Goal: Task Accomplishment & Management: Manage account settings

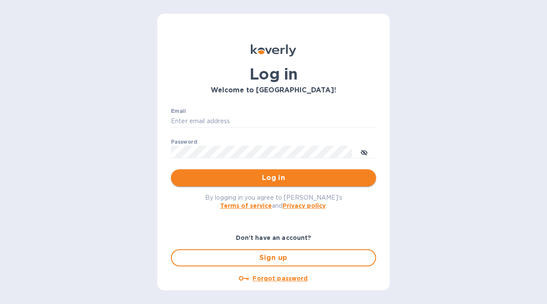
type input "[EMAIL_ADDRESS][DOMAIN_NAME]"
click at [299, 178] on span "Log in" at bounding box center [273, 178] width 191 height 10
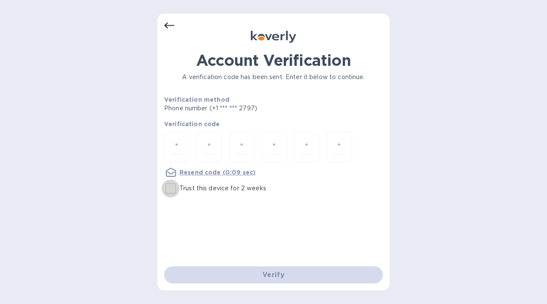
click at [167, 189] on input "Trust this device for 2 weeks" at bounding box center [170, 188] width 18 height 18
checkbox input "true"
click at [179, 143] on input "number" at bounding box center [176, 147] width 11 height 16
type input "3"
type input "7"
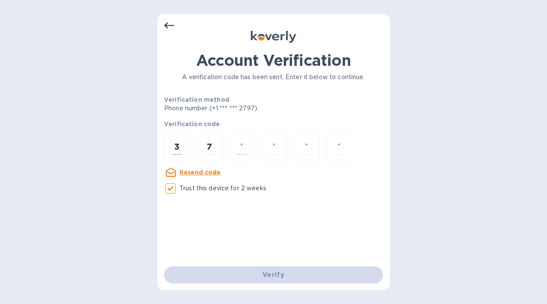
type input "2"
type input "9"
type input "8"
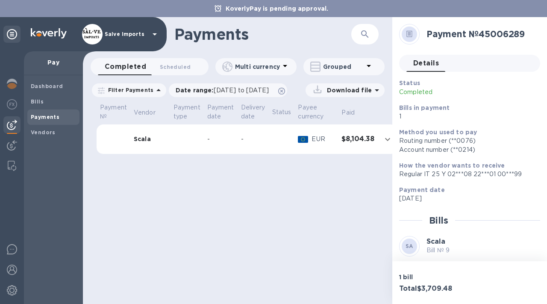
scroll to position [117, 0]
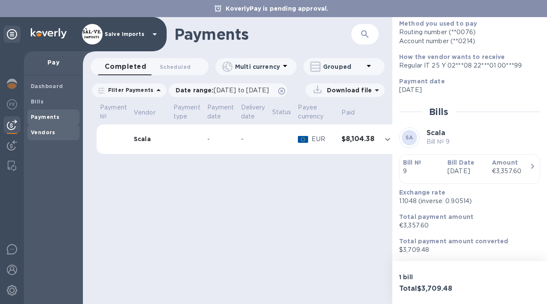
click at [41, 132] on b "Vendors" at bounding box center [43, 132] width 25 height 6
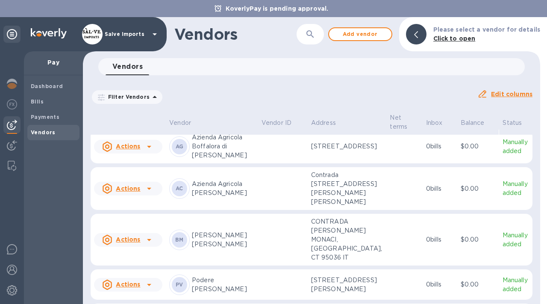
scroll to position [12, 0]
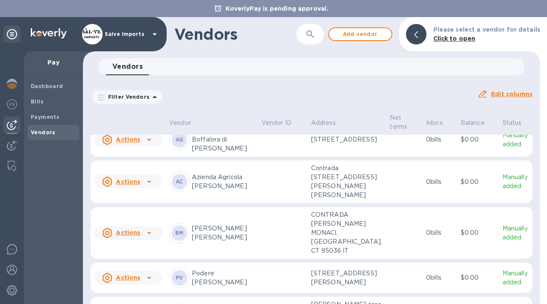
click at [266, 203] on td at bounding box center [283, 181] width 50 height 43
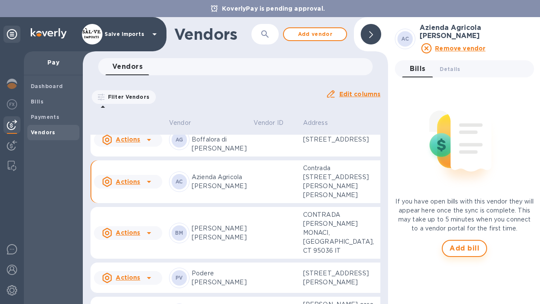
click at [453, 248] on span "Add bill" at bounding box center [465, 248] width 30 height 10
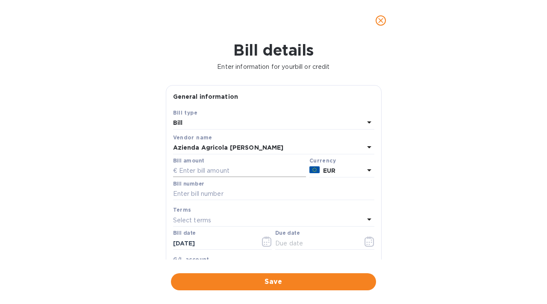
click at [225, 173] on input "text" at bounding box center [239, 170] width 133 height 13
type input "4,309.2"
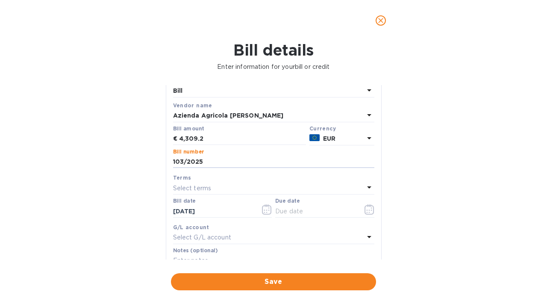
scroll to position [46, 0]
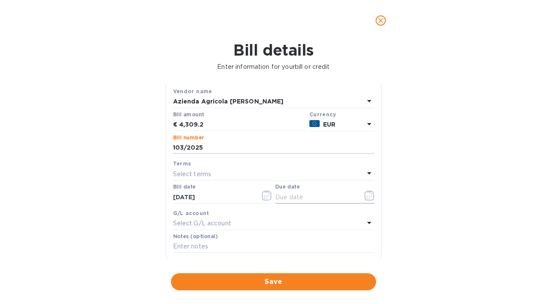
type input "103/2025"
click at [317, 196] on input "text" at bounding box center [315, 197] width 81 height 13
click at [367, 194] on icon "button" at bounding box center [369, 195] width 10 height 10
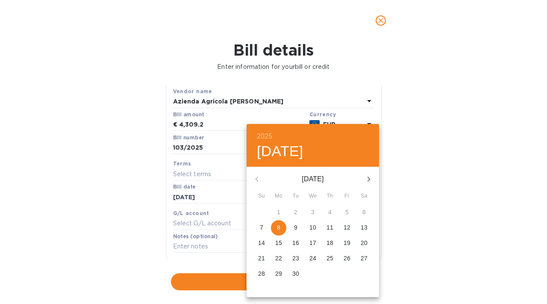
click at [296, 227] on p "9" at bounding box center [295, 227] width 3 height 9
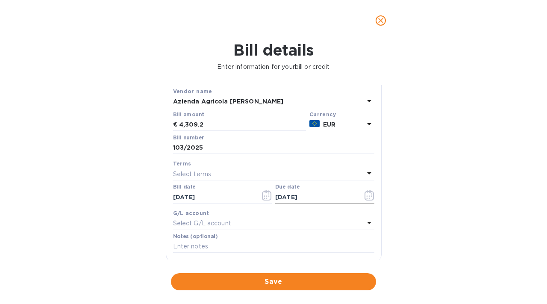
click at [367, 196] on icon "button" at bounding box center [369, 195] width 10 height 10
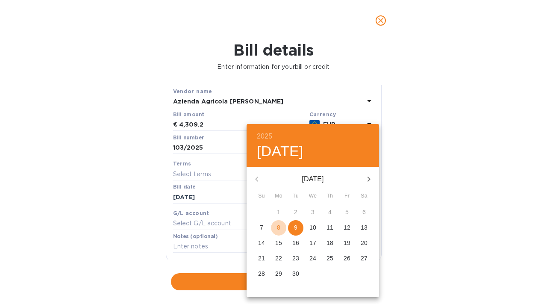
click at [275, 227] on span "8" at bounding box center [278, 227] width 15 height 9
type input "[DATE]"
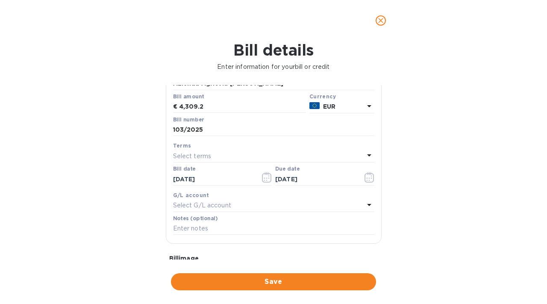
scroll to position [109, 0]
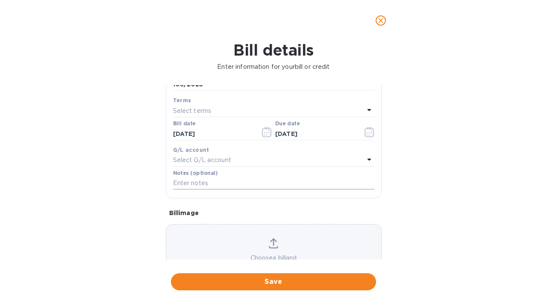
click at [262, 185] on input "text" at bounding box center [273, 183] width 201 height 13
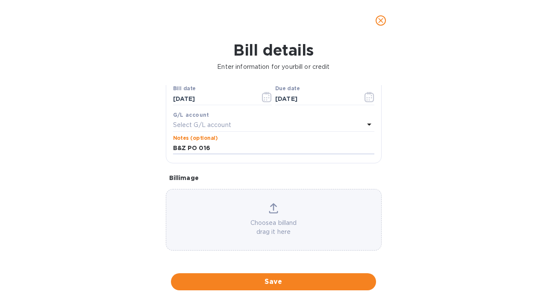
scroll to position [147, 0]
type input "B&Z PO 016"
click at [300, 196] on div "Choose a bill and drag it here" at bounding box center [274, 219] width 216 height 62
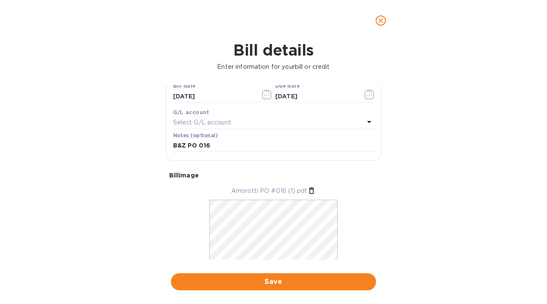
click at [309, 191] on icon at bounding box center [311, 190] width 9 height 9
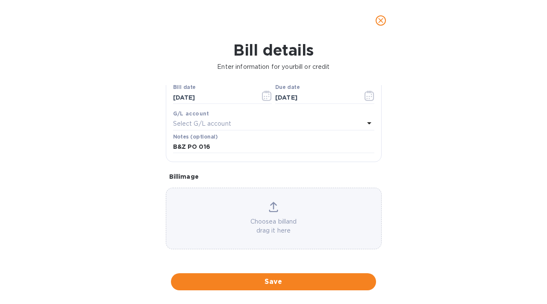
click at [267, 223] on p "Choose a bill and drag it here" at bounding box center [273, 226] width 215 height 18
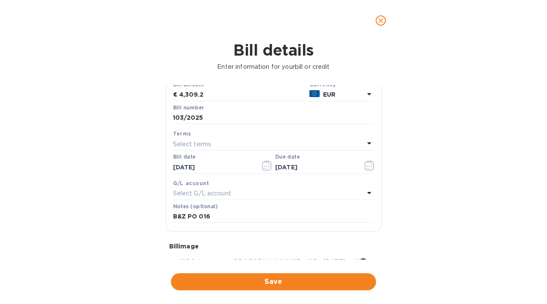
scroll to position [76, 0]
click at [278, 280] on span "Save" at bounding box center [273, 281] width 191 height 10
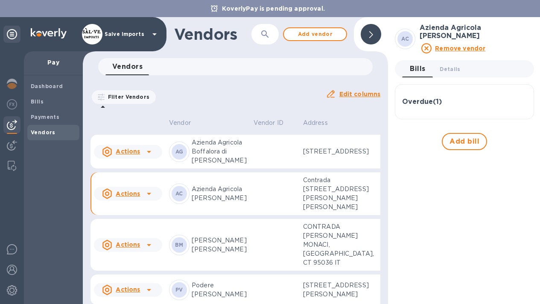
click at [374, 36] on div at bounding box center [371, 34] width 21 height 21
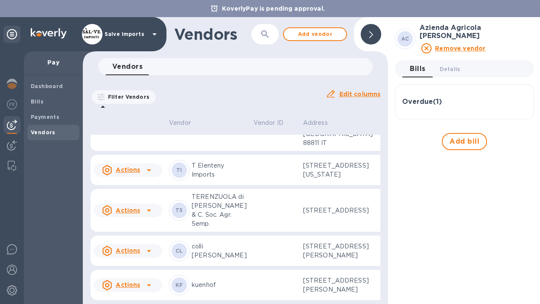
scroll to position [6, 0]
click at [250, 270] on td at bounding box center [275, 285] width 50 height 31
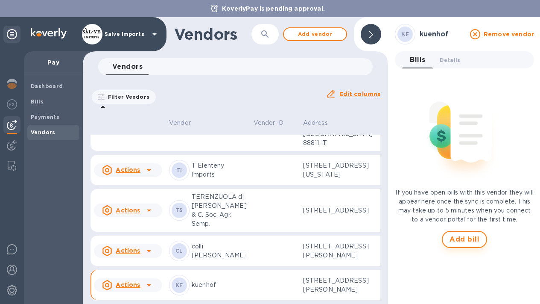
click at [455, 240] on span "Add bill" at bounding box center [465, 239] width 30 height 10
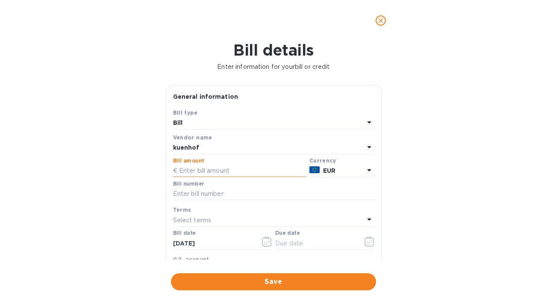
click at [255, 173] on input "text" at bounding box center [239, 170] width 133 height 13
type input "4,470.00"
type input "10"
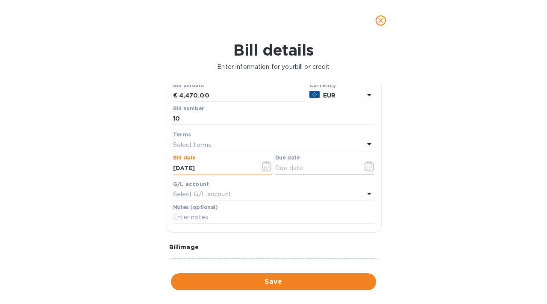
click at [314, 167] on input "text" at bounding box center [315, 167] width 81 height 13
click at [366, 168] on icon "button" at bounding box center [369, 166] width 10 height 10
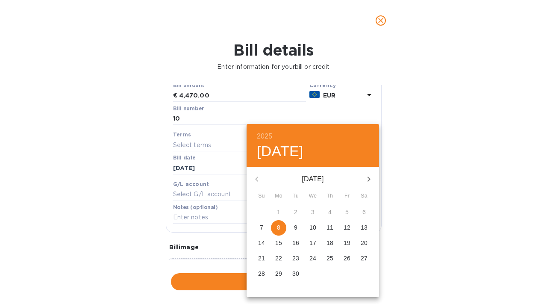
click at [278, 228] on p "8" at bounding box center [278, 227] width 3 height 9
type input "[DATE]"
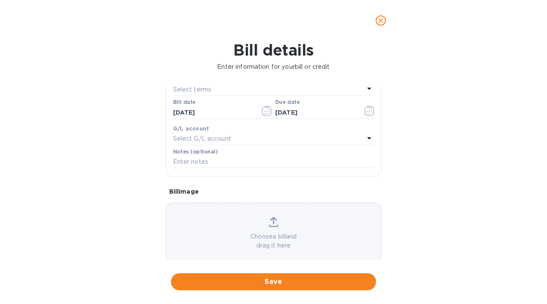
scroll to position [131, 0]
click at [223, 160] on input "text" at bounding box center [273, 161] width 201 height 13
type input "K"
type input "B&Z PO 018"
click at [282, 225] on div "Choose a bill and drag it here" at bounding box center [273, 232] width 215 height 33
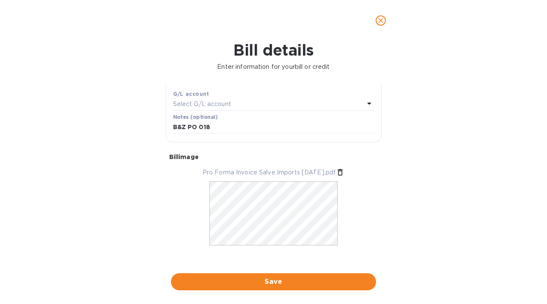
scroll to position [173, 0]
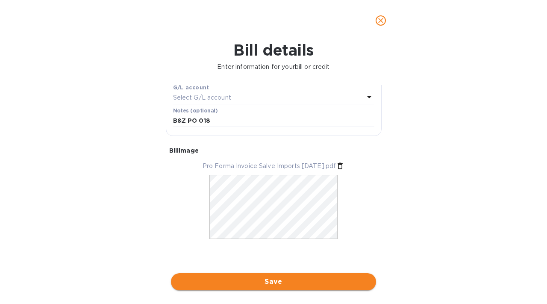
click at [299, 285] on span "Save" at bounding box center [273, 281] width 191 height 10
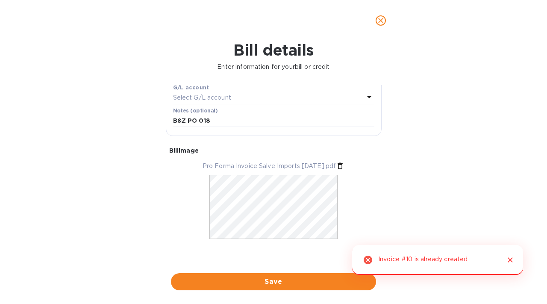
click at [510, 256] on icon "Close" at bounding box center [510, 259] width 9 height 9
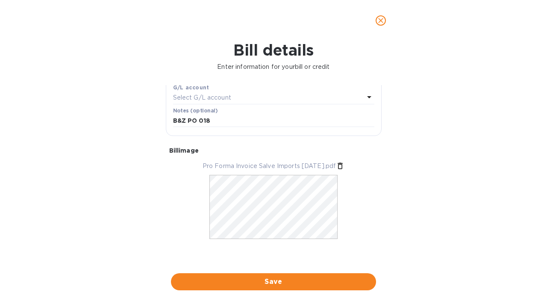
scroll to position [0, 0]
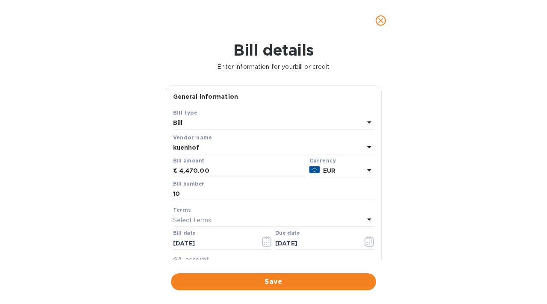
click at [201, 194] on input "10" at bounding box center [273, 194] width 201 height 13
type input "100"
click at [458, 178] on div "Bill details Enter information for your bill or credit General information Save…" at bounding box center [273, 172] width 547 height 263
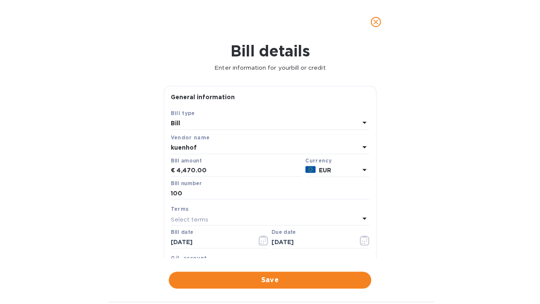
scroll to position [173, 0]
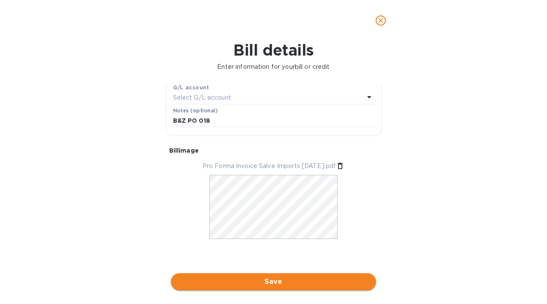
click at [215, 289] on button "Save" at bounding box center [273, 281] width 205 height 17
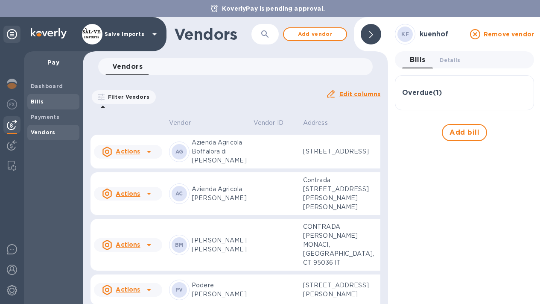
click at [31, 100] on b "Bills" at bounding box center [37, 101] width 13 height 6
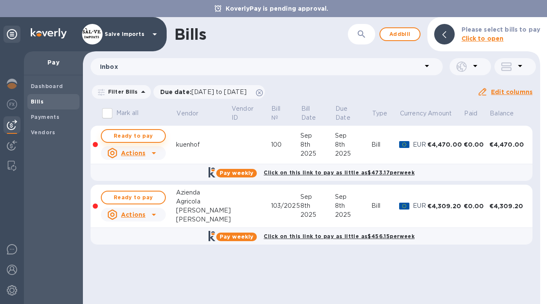
click at [134, 131] on span "Ready to pay" at bounding box center [134, 136] width 50 height 10
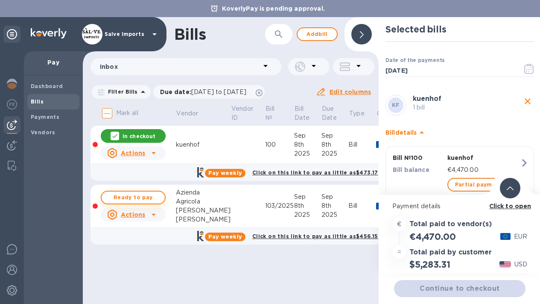
click at [136, 196] on span "Ready to pay" at bounding box center [134, 197] width 50 height 10
checkbox input "true"
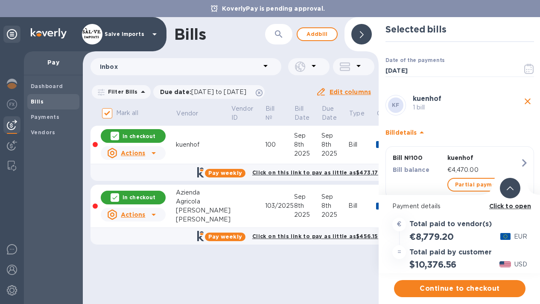
click at [523, 159] on icon "button" at bounding box center [524, 163] width 5 height 8
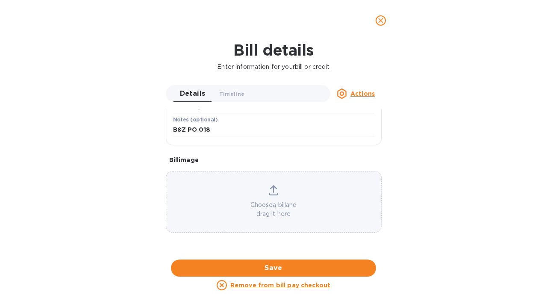
scroll to position [507, 0]
click at [377, 21] on icon "close" at bounding box center [380, 20] width 9 height 9
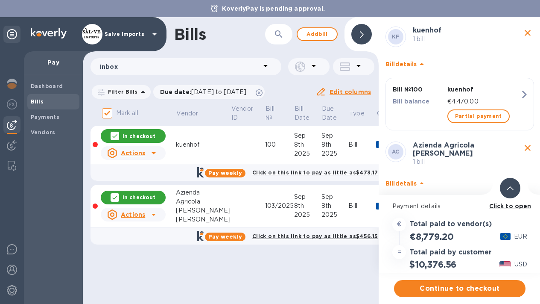
scroll to position [6, 0]
click at [518, 202] on b "Click to open" at bounding box center [511, 205] width 42 height 7
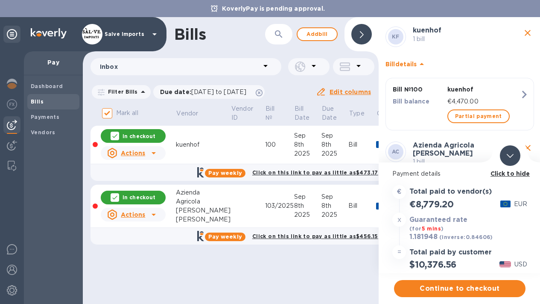
scroll to position [0, 0]
click at [513, 173] on b "Click to hide" at bounding box center [511, 173] width 40 height 7
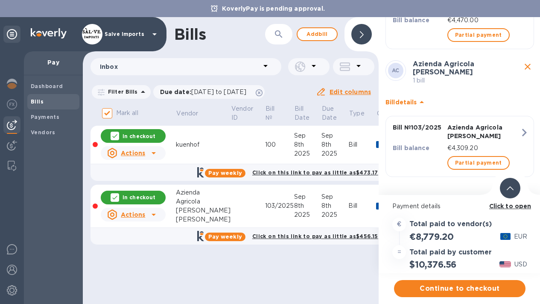
scroll to position [6, 0]
click at [506, 202] on b "Click to open" at bounding box center [511, 205] width 42 height 7
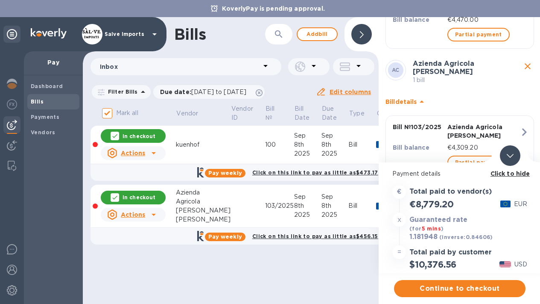
click at [516, 170] on b "Click to hide" at bounding box center [511, 173] width 40 height 7
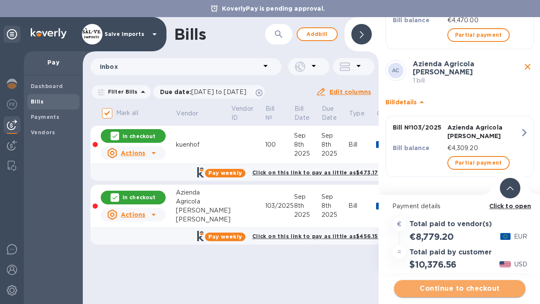
click at [466, 283] on span "Continue to checkout" at bounding box center [460, 288] width 118 height 10
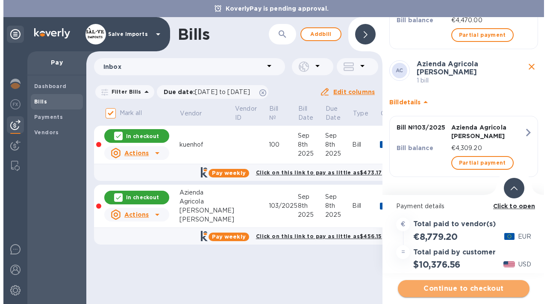
scroll to position [0, 0]
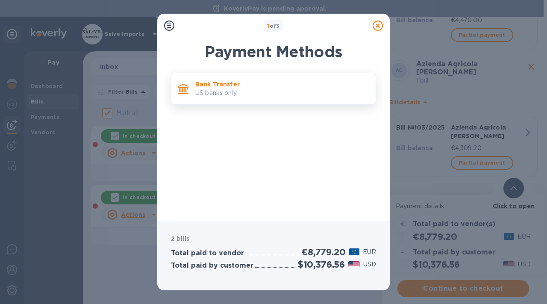
click at [294, 97] on p "US banks only." at bounding box center [281, 92] width 173 height 9
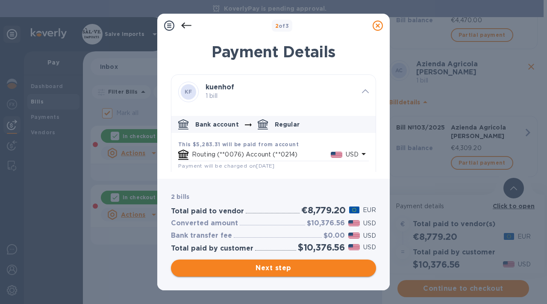
click at [292, 270] on span "Next step" at bounding box center [273, 268] width 191 height 10
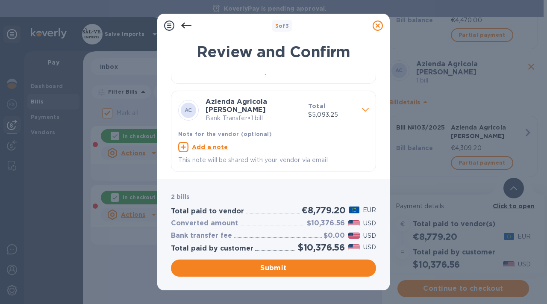
scroll to position [68, 0]
click at [249, 264] on span "Submit" at bounding box center [273, 268] width 191 height 10
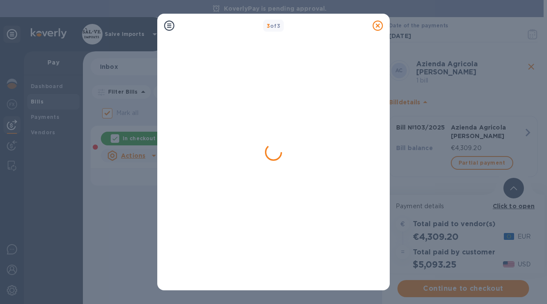
scroll to position [35, 0]
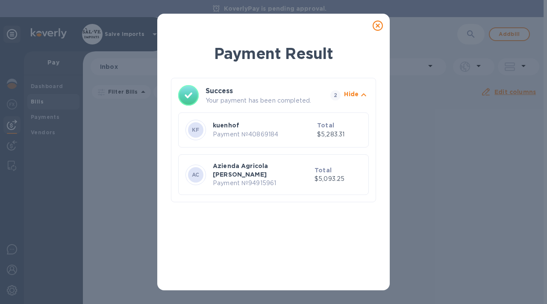
click at [377, 23] on icon at bounding box center [378, 26] width 10 height 10
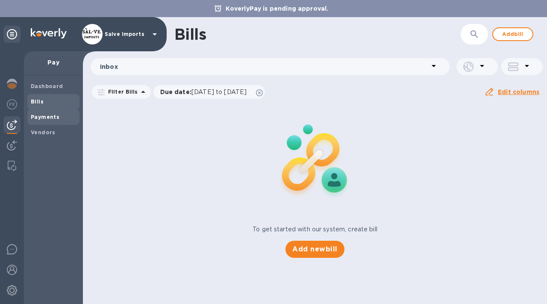
click at [48, 120] on span "Payments" at bounding box center [45, 117] width 29 height 9
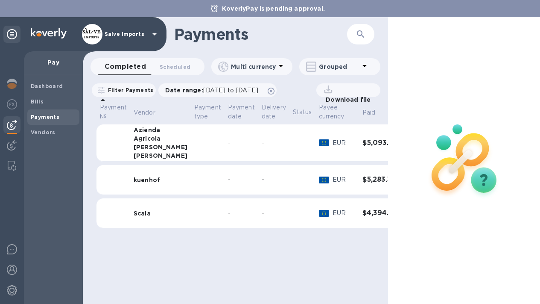
click at [202, 153] on td at bounding box center [208, 142] width 34 height 37
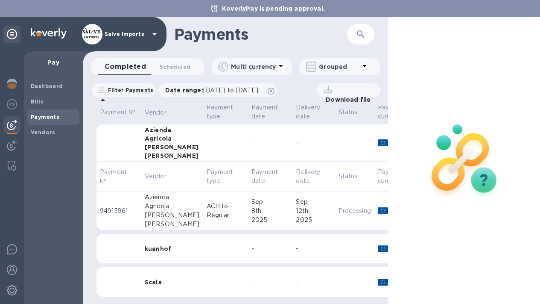
click at [304, 144] on div "-" at bounding box center [313, 142] width 35 height 9
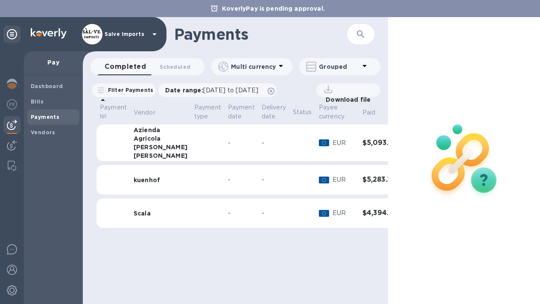
click at [333, 146] on p "EUR" at bounding box center [344, 142] width 23 height 9
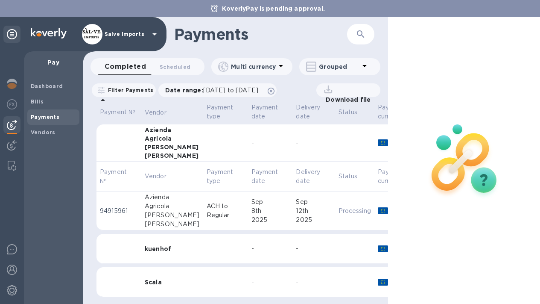
click at [252, 145] on div "-" at bounding box center [271, 142] width 38 height 9
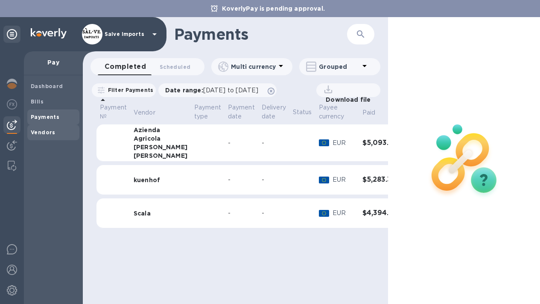
click at [49, 133] on b "Vendors" at bounding box center [43, 132] width 25 height 6
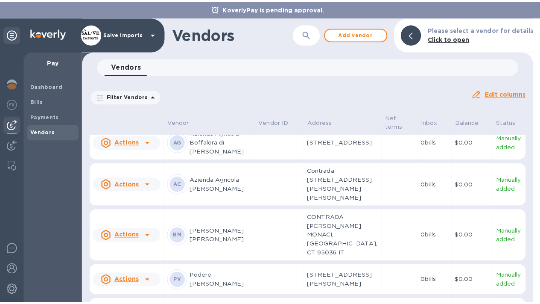
scroll to position [70, 0]
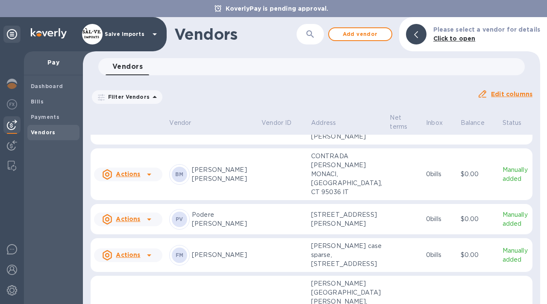
click at [298, 200] on td at bounding box center [283, 174] width 50 height 52
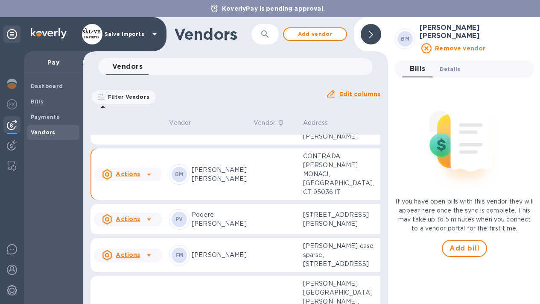
click at [458, 65] on span "Details 0" at bounding box center [450, 69] width 21 height 9
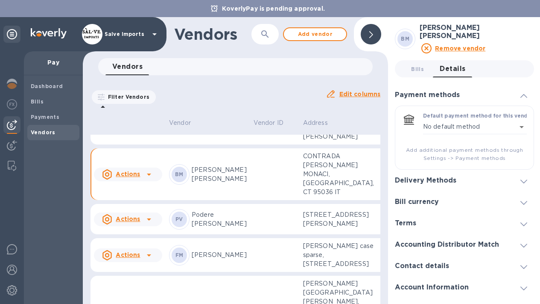
scroll to position [7, 0]
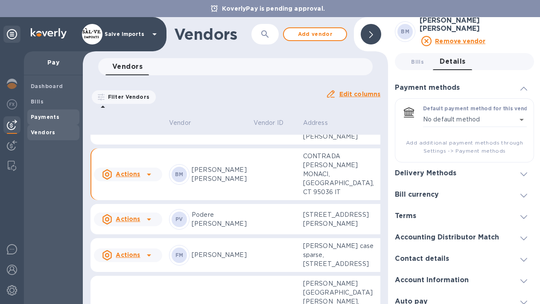
click at [45, 116] on b "Payments" at bounding box center [45, 117] width 29 height 6
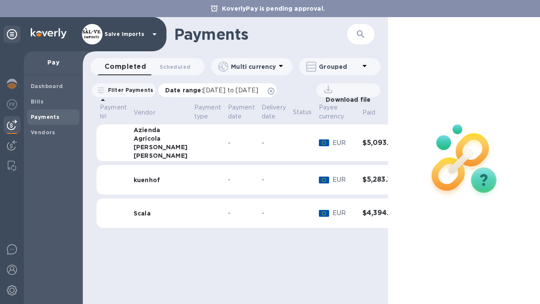
click at [221, 91] on span "[DATE] to [DATE]" at bounding box center [230, 90] width 55 height 7
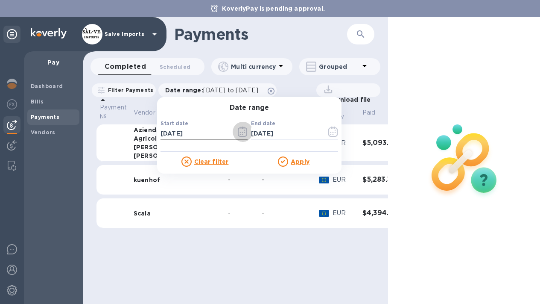
click at [248, 131] on icon "button" at bounding box center [243, 131] width 10 height 10
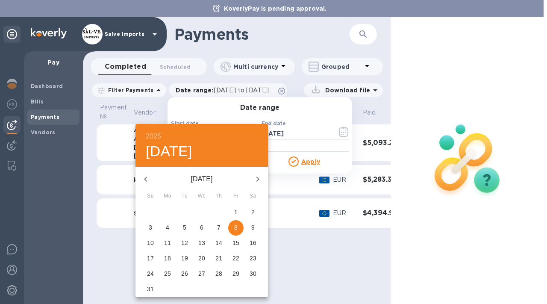
click at [149, 179] on icon "button" at bounding box center [146, 179] width 10 height 10
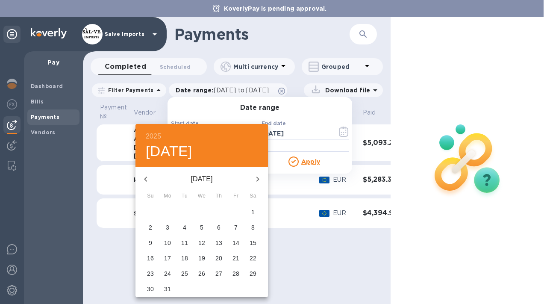
click at [252, 215] on p "1" at bounding box center [252, 212] width 3 height 9
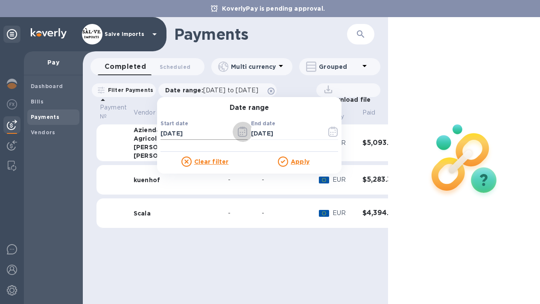
click at [247, 132] on icon "button" at bounding box center [243, 131] width 10 height 10
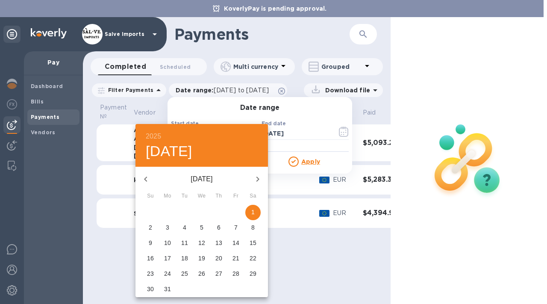
click at [148, 180] on icon "button" at bounding box center [146, 179] width 10 height 10
click at [199, 211] on span "1" at bounding box center [201, 212] width 15 height 9
type input "[DATE]"
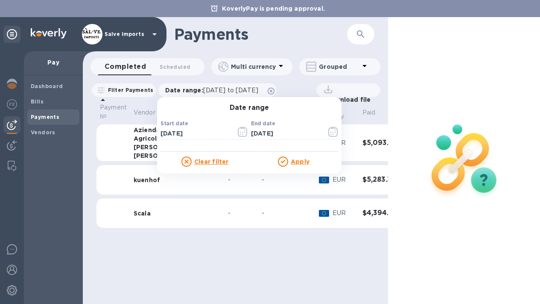
click at [308, 161] on u "Apply" at bounding box center [300, 161] width 19 height 7
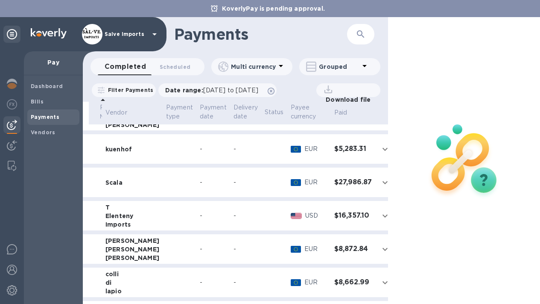
scroll to position [40, 28]
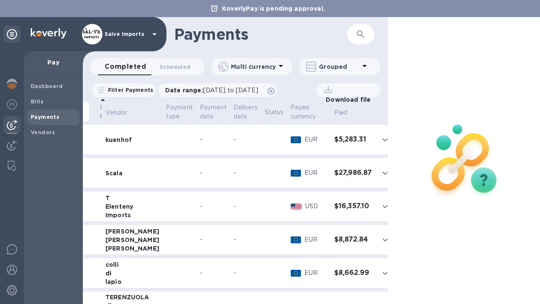
click at [218, 240] on td "-" at bounding box center [214, 240] width 34 height 30
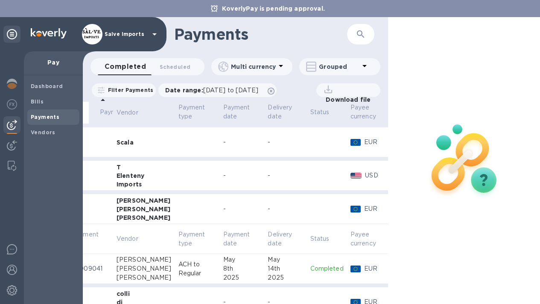
scroll to position [91, 28]
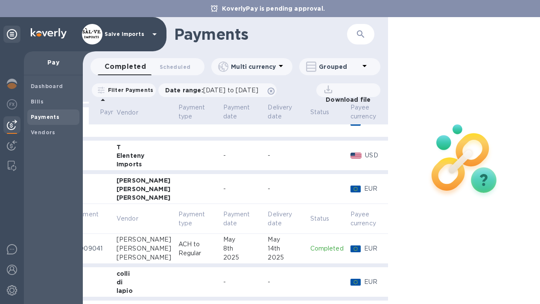
click at [284, 243] on div "May" at bounding box center [285, 239] width 35 height 9
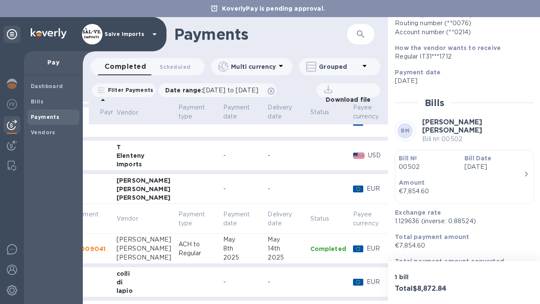
scroll to position [6, 0]
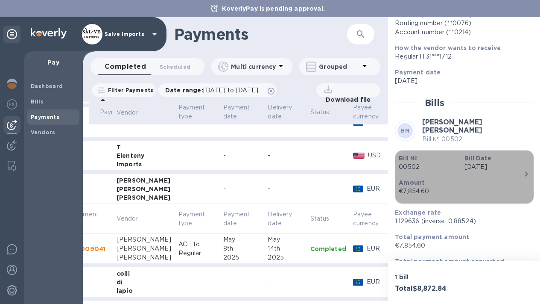
click at [523, 196] on div "button" at bounding box center [465, 198] width 132 height 4
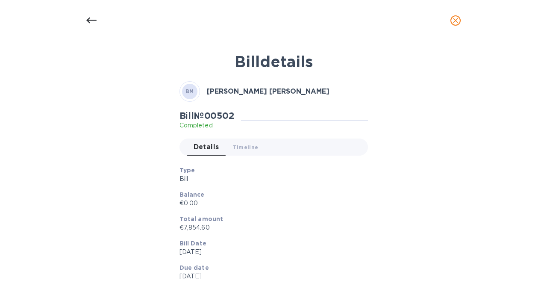
click at [460, 19] on span "close" at bounding box center [455, 20] width 10 height 10
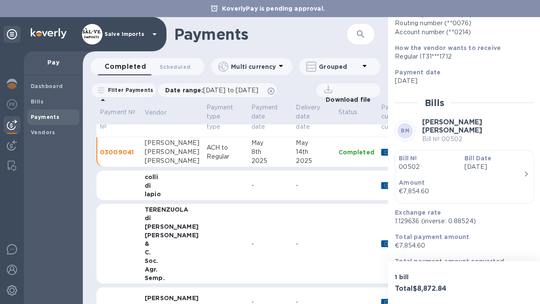
scroll to position [49, 0]
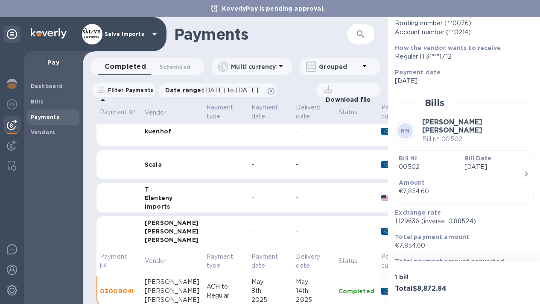
click at [203, 171] on td at bounding box center [225, 165] width 45 height 30
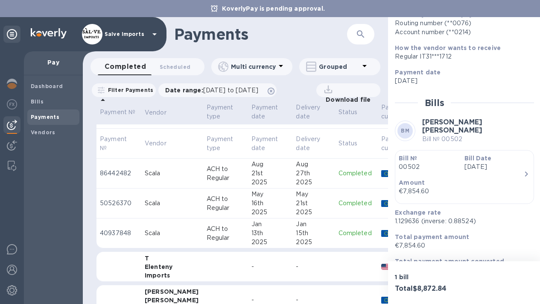
scroll to position [100, 0]
click at [313, 172] on div "27th" at bounding box center [313, 172] width 35 height 9
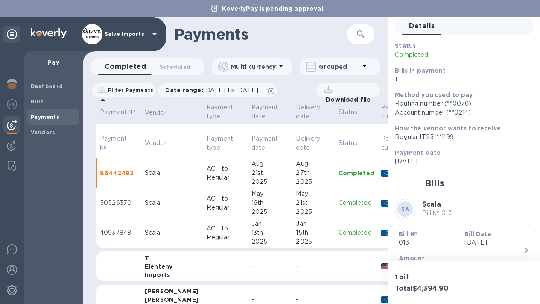
scroll to position [70, 0]
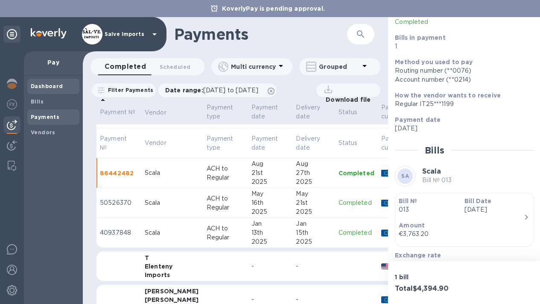
click at [39, 90] on span "Dashboard" at bounding box center [47, 86] width 32 height 9
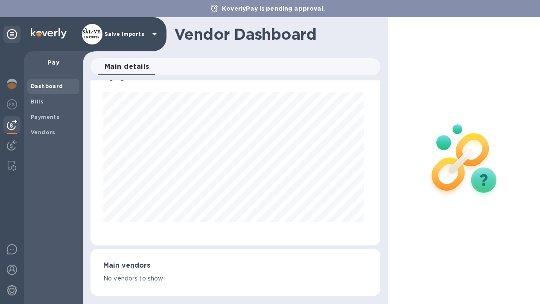
scroll to position [21, 0]
